Goal: Find specific page/section: Find specific page/section

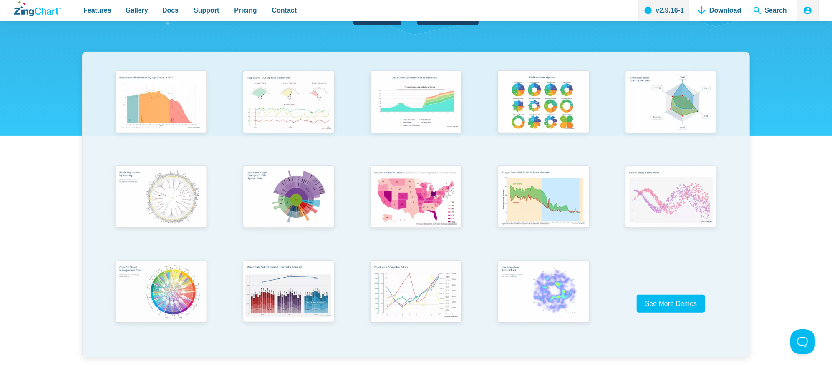
scroll to position [167, 0]
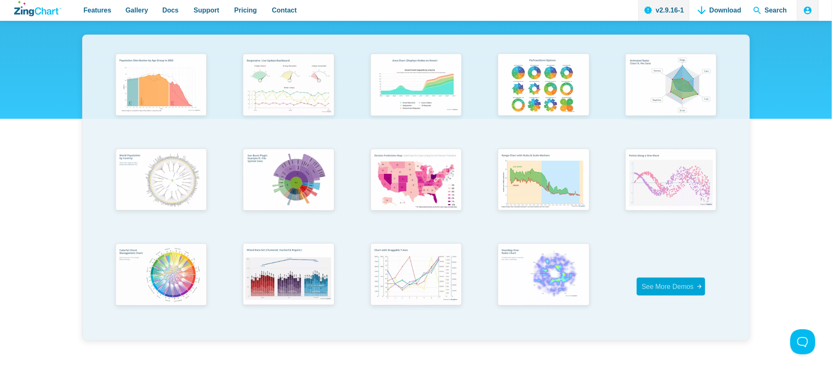
click at [670, 287] on span "See More Demos" at bounding box center [668, 286] width 52 height 7
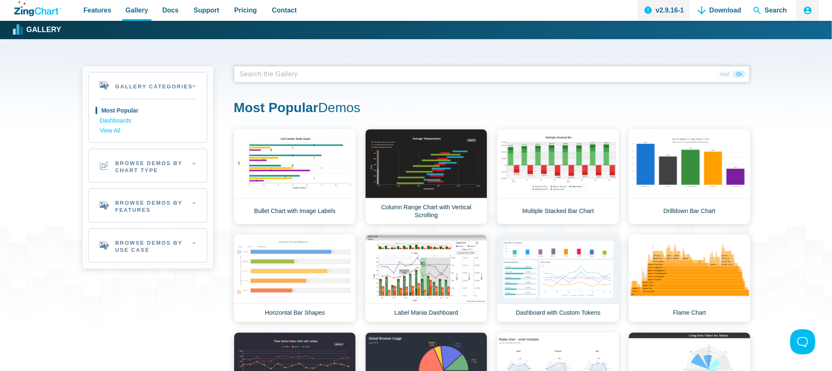
click at [288, 76] on span "App Content" at bounding box center [262, 74] width 53 height 12
click at [121, 119] on link "Dashboards" at bounding box center [148, 121] width 96 height 10
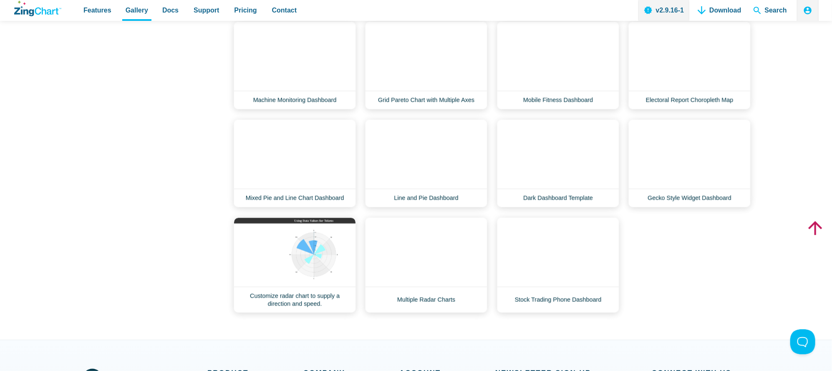
scroll to position [668, 0]
